Goal: Task Accomplishment & Management: Manage account settings

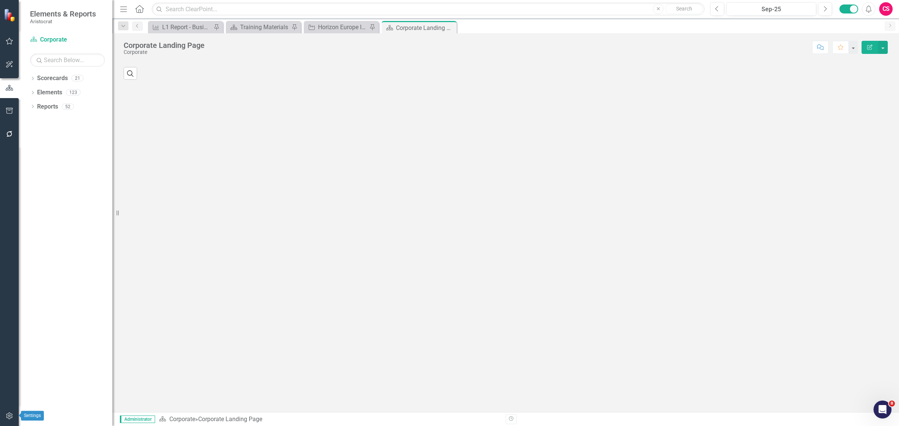
click at [9, 415] on icon "button" at bounding box center [9, 416] width 6 height 7
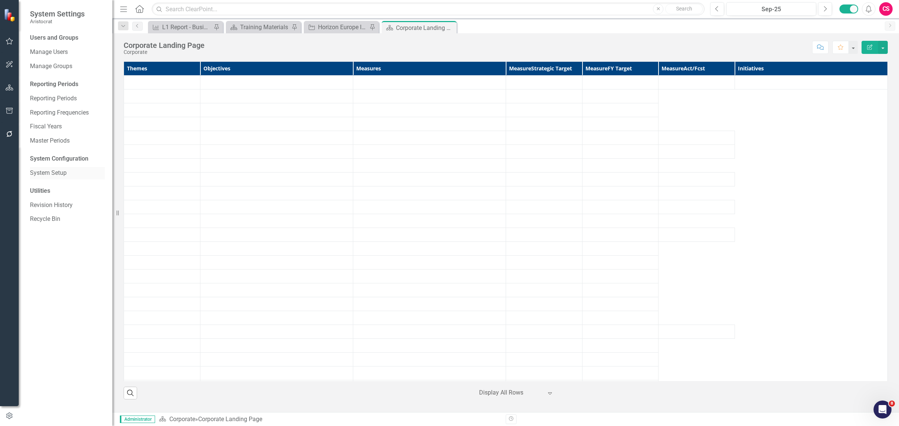
click at [53, 167] on div "System Setup" at bounding box center [67, 173] width 75 height 12
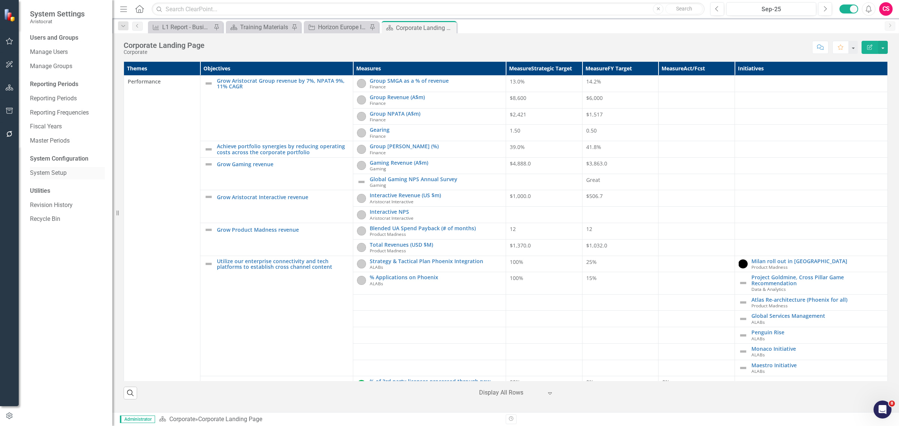
click at [49, 173] on link "System Setup" at bounding box center [67, 173] width 75 height 9
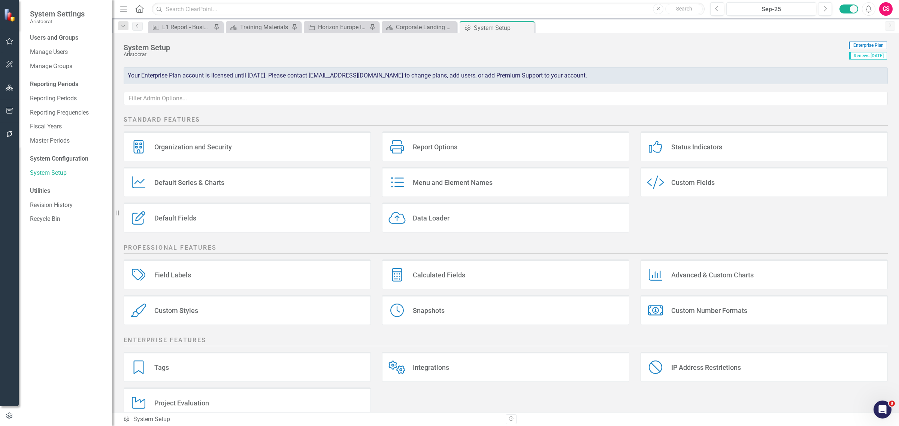
click at [283, 158] on div "Organization and Security Organization and Security" at bounding box center [247, 146] width 247 height 30
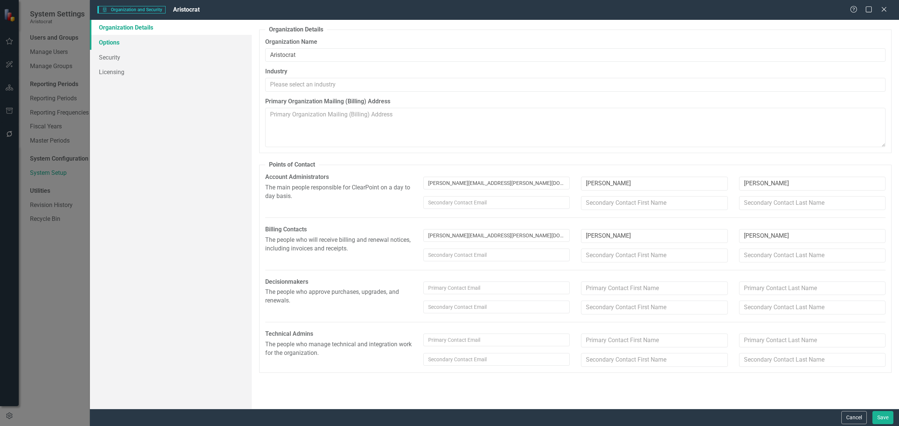
click at [152, 44] on link "Options" at bounding box center [171, 42] width 162 height 15
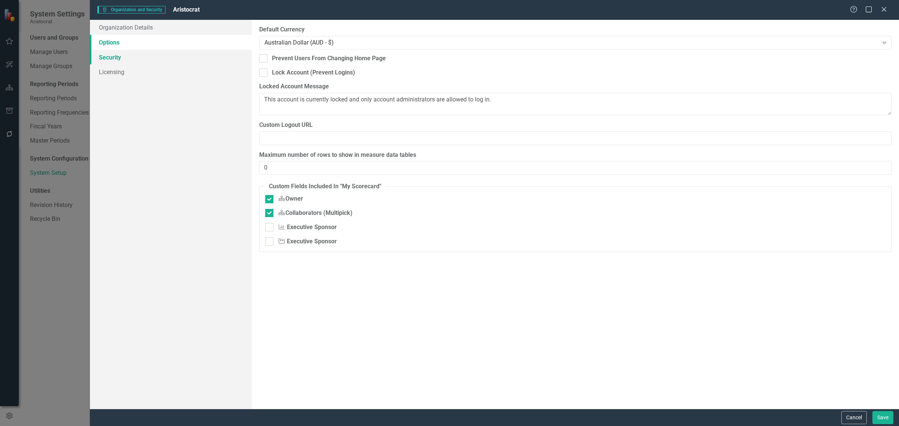
click at [147, 51] on link "Security" at bounding box center [171, 57] width 162 height 15
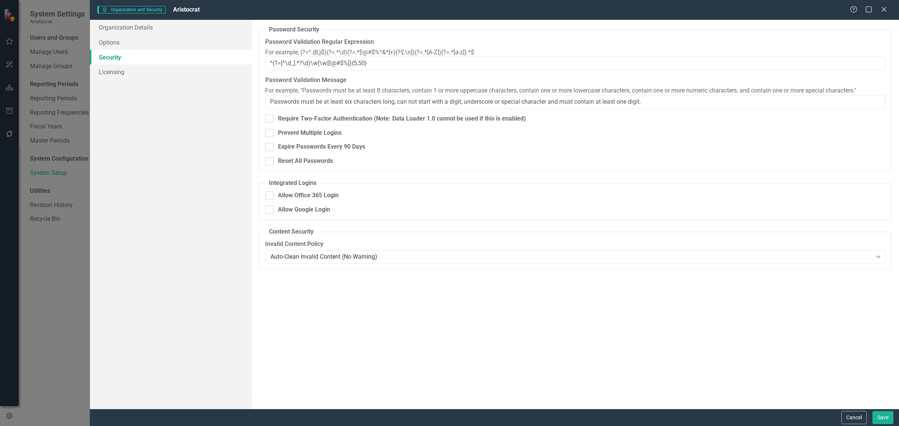
click at [148, 63] on link "Security" at bounding box center [171, 57] width 162 height 15
click at [148, 74] on link "Licensing" at bounding box center [171, 71] width 162 height 15
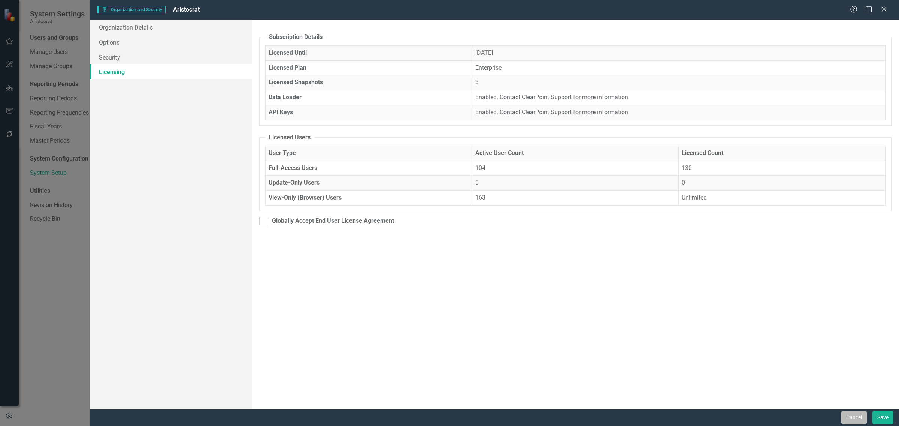
click at [848, 418] on button "Cancel" at bounding box center [853, 417] width 25 height 13
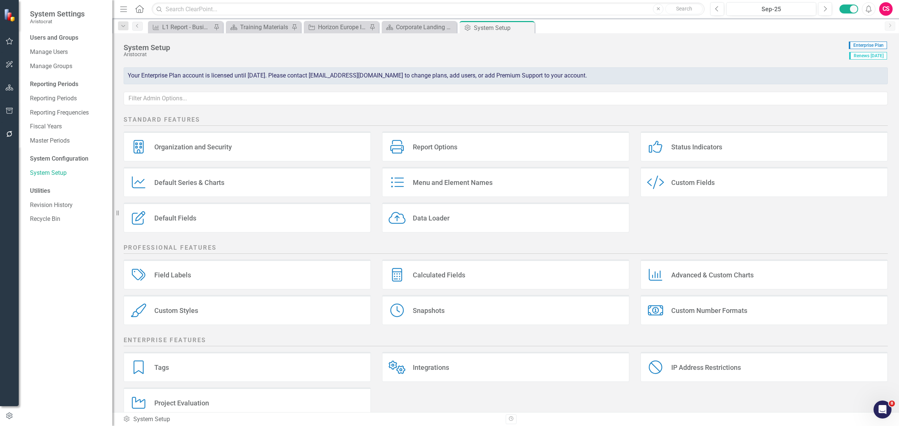
scroll to position [17, 0]
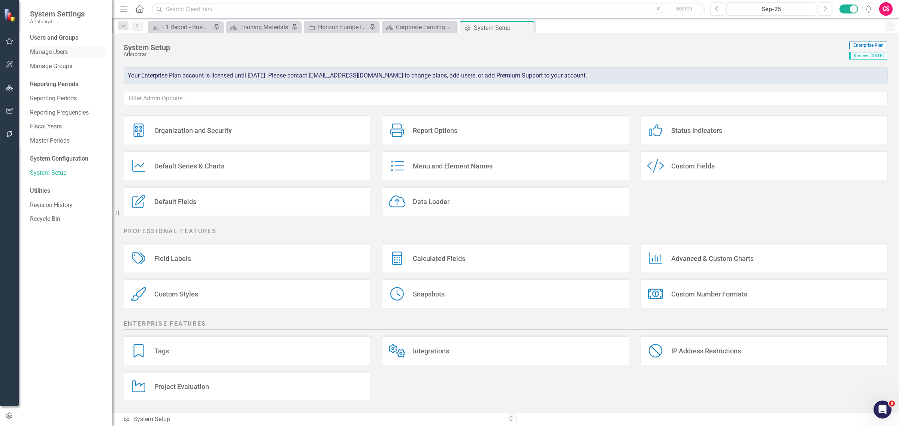
click at [53, 54] on link "Manage Users" at bounding box center [67, 52] width 75 height 9
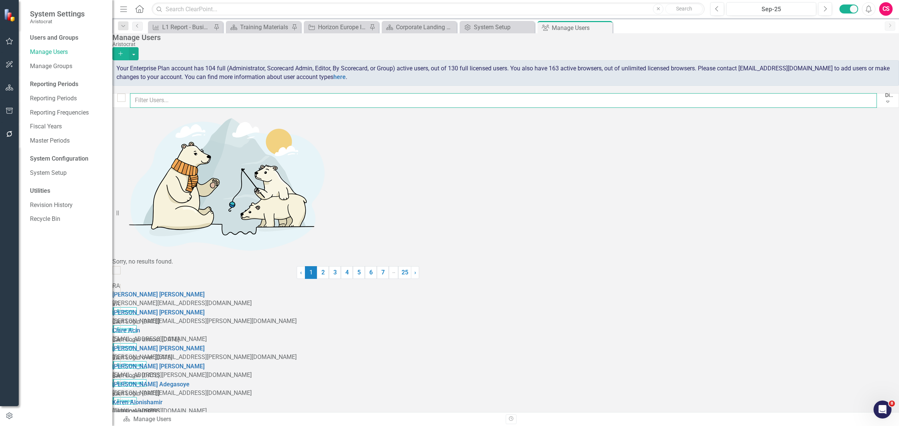
click at [158, 102] on input "text" at bounding box center [503, 100] width 747 height 15
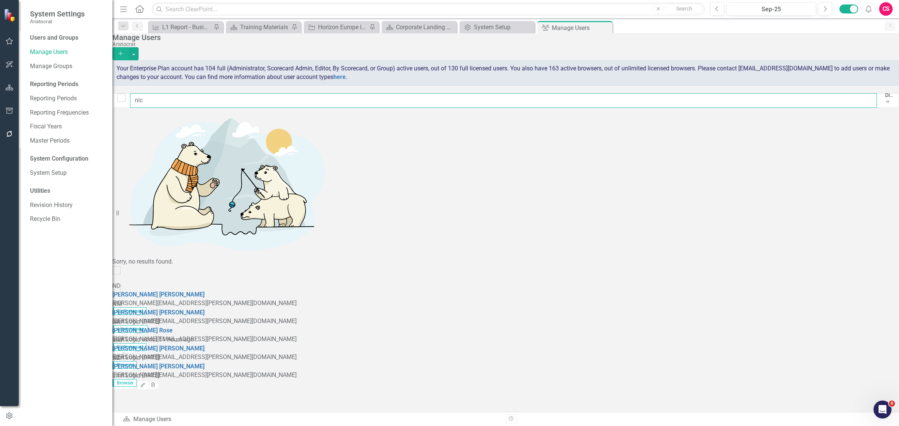
type input "nic"
click at [120, 347] on icon "button" at bounding box center [118, 349] width 4 height 4
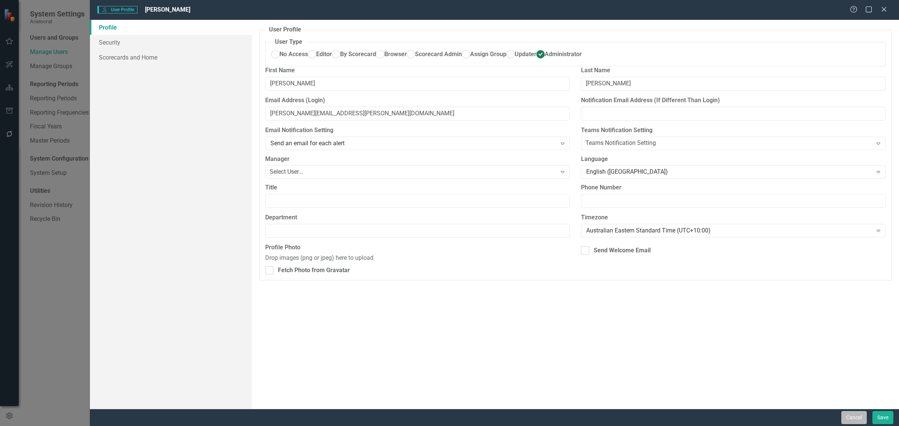
click at [855, 424] on button "Cancel" at bounding box center [853, 417] width 25 height 13
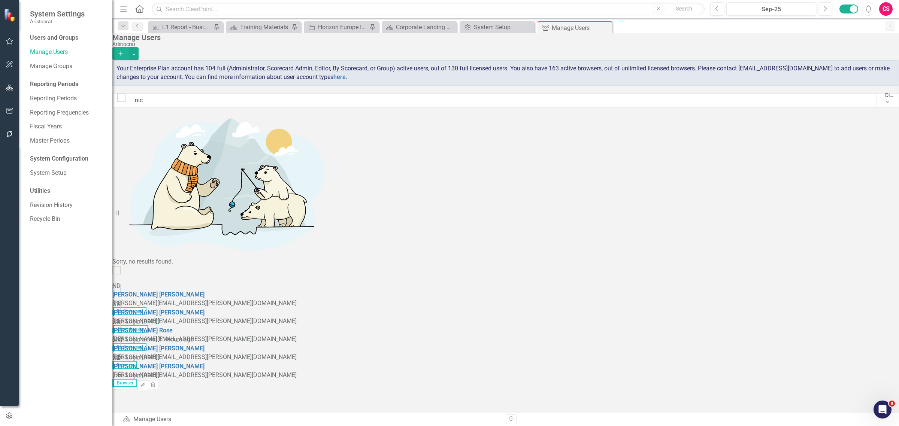
click at [888, 15] on div "CS" at bounding box center [885, 8] width 13 height 13
click at [859, 25] on link "User Edit Profile" at bounding box center [862, 23] width 59 height 14
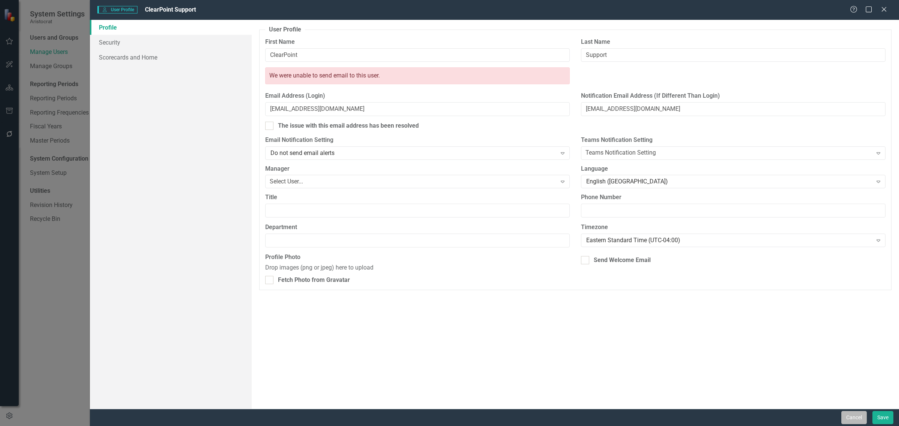
click at [862, 424] on button "Cancel" at bounding box center [853, 417] width 25 height 13
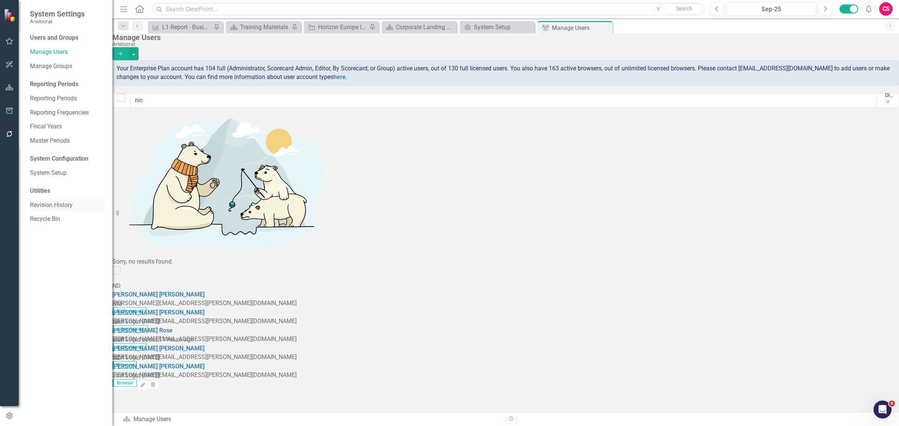
click at [49, 201] on link "Revision History" at bounding box center [67, 205] width 75 height 9
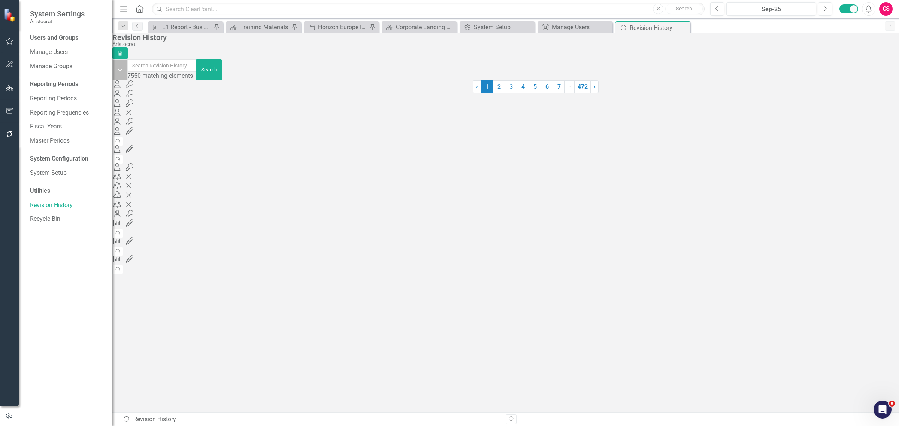
click at [123, 67] on icon "Dropdown" at bounding box center [120, 70] width 6 height 7
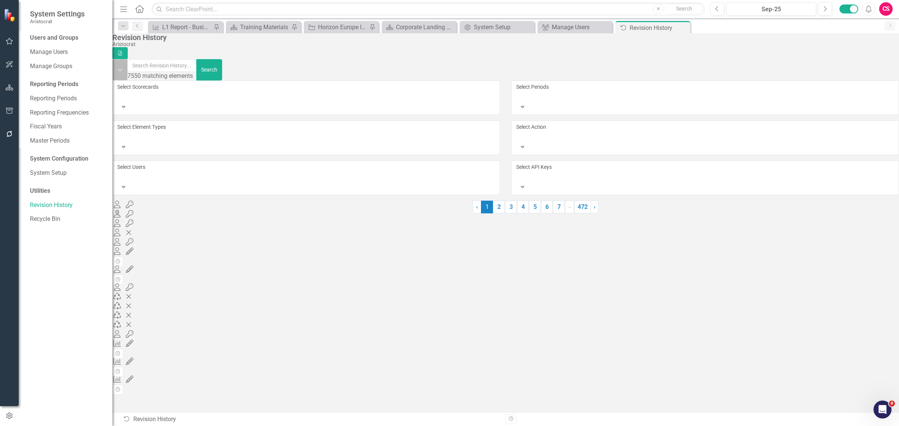
click at [123, 67] on icon "Dropdown" at bounding box center [120, 70] width 6 height 7
